Goal: Information Seeking & Learning: Learn about a topic

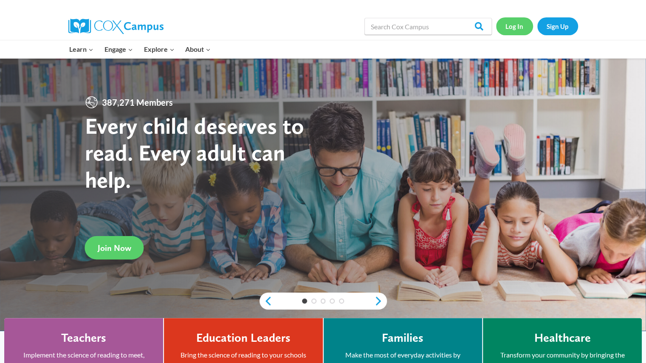
click at [517, 23] on link "Log In" at bounding box center [514, 25] width 37 height 17
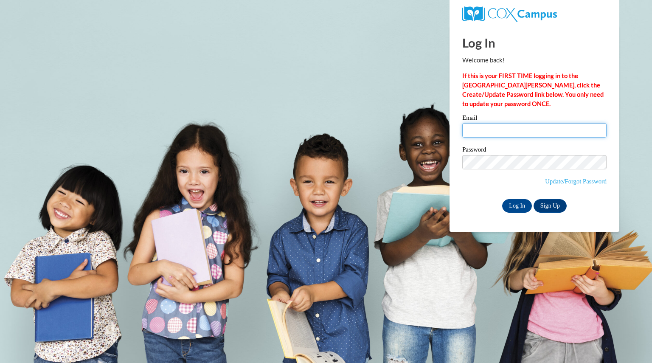
click at [483, 131] on input "Email" at bounding box center [535, 130] width 144 height 14
type input "whittingtonash@aasd.k12.wi.us"
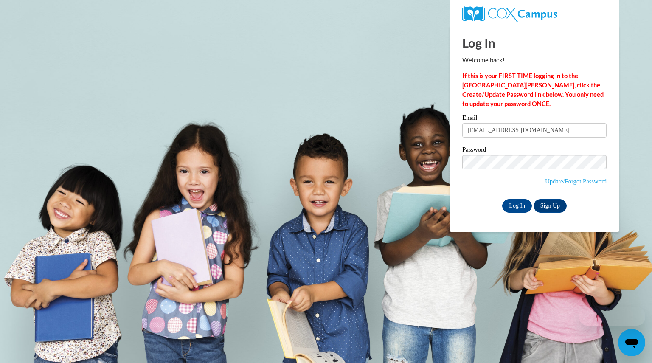
click at [525, 150] on label "Password" at bounding box center [535, 151] width 144 height 8
click at [519, 204] on input "Log In" at bounding box center [518, 206] width 30 height 14
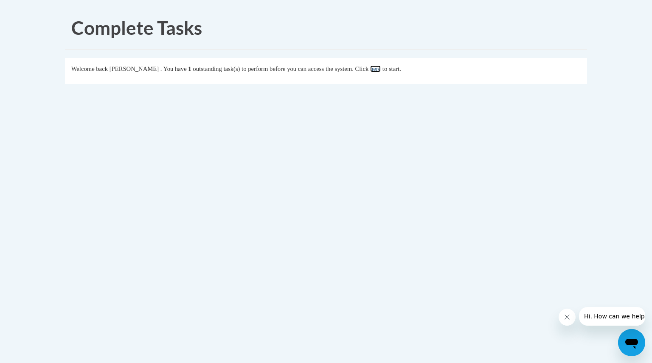
click at [381, 70] on link "here" at bounding box center [375, 68] width 11 height 7
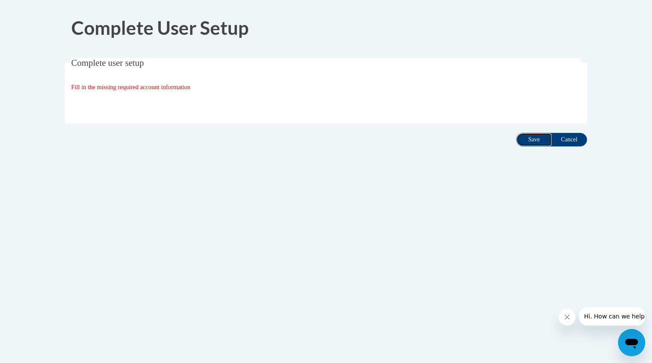
click at [538, 136] on input "Save" at bounding box center [535, 140] width 36 height 14
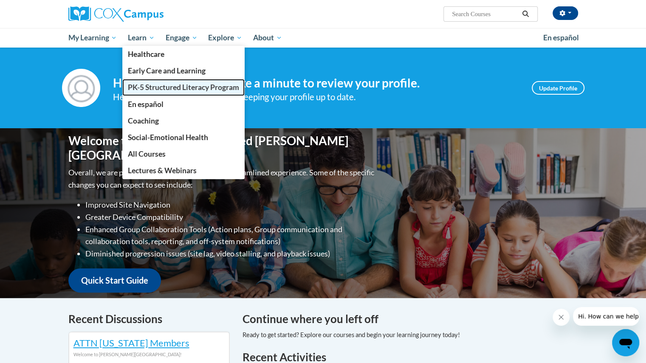
click at [146, 83] on span "PK-5 Structured Literacy Program" at bounding box center [183, 87] width 111 height 9
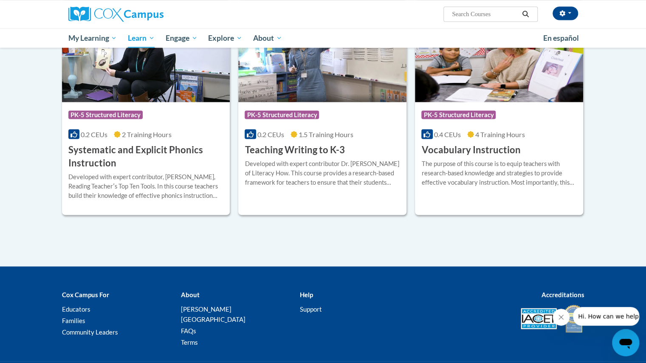
scroll to position [951, 0]
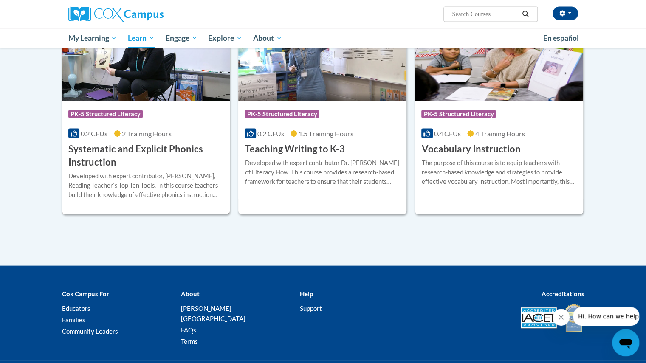
click at [148, 150] on h3 "Systematic and Explicit Phonics Instruction" at bounding box center [145, 155] width 155 height 26
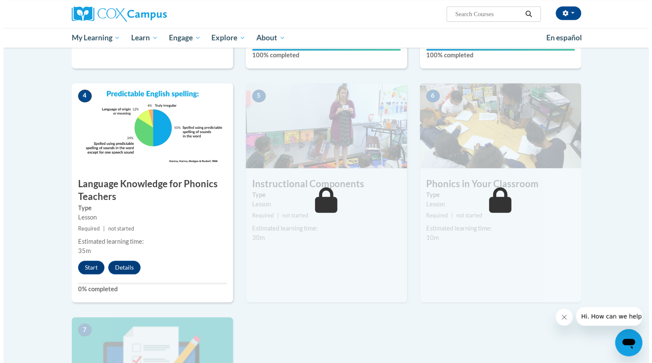
scroll to position [365, 0]
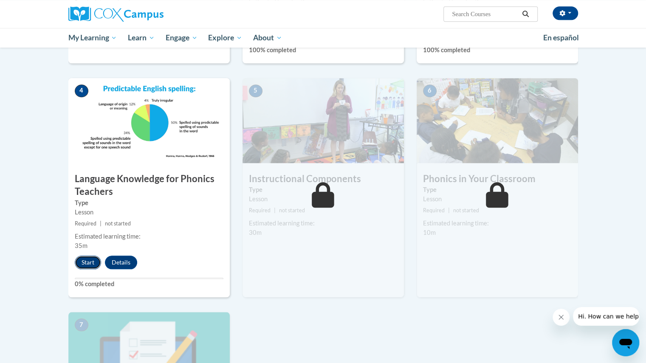
click at [93, 259] on button "Start" at bounding box center [88, 263] width 26 height 14
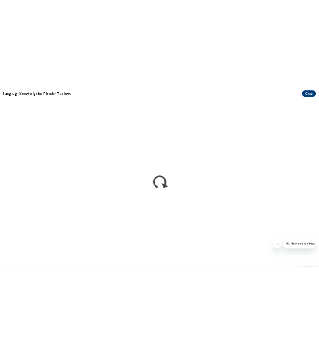
scroll to position [0, 0]
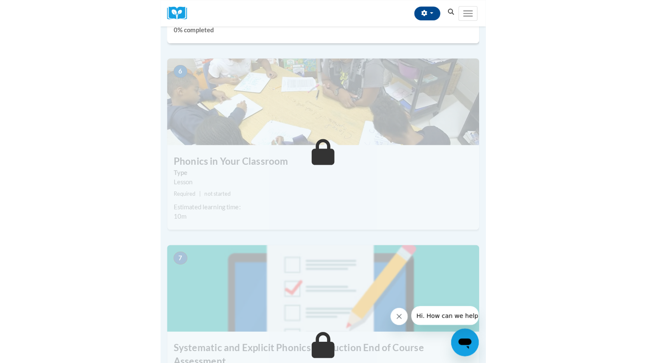
scroll to position [725, 0]
